Goal: Navigation & Orientation: Find specific page/section

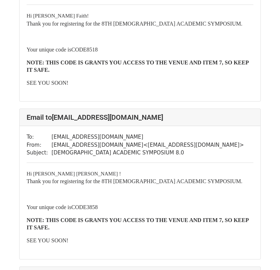
scroll to position [102, 0]
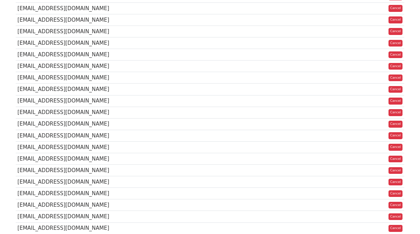
scroll to position [371, 0]
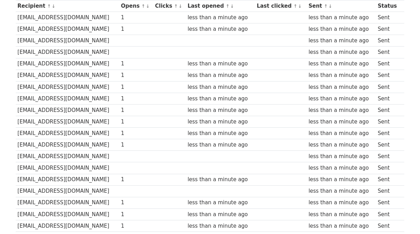
scroll to position [105, 0]
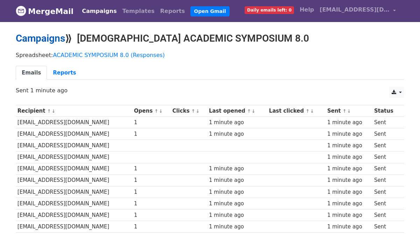
click at [49, 36] on link "Campaigns" at bounding box center [40, 39] width 49 height 12
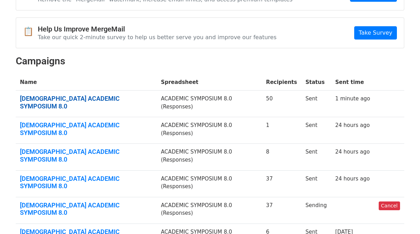
scroll to position [54, 0]
